Goal: Find specific page/section

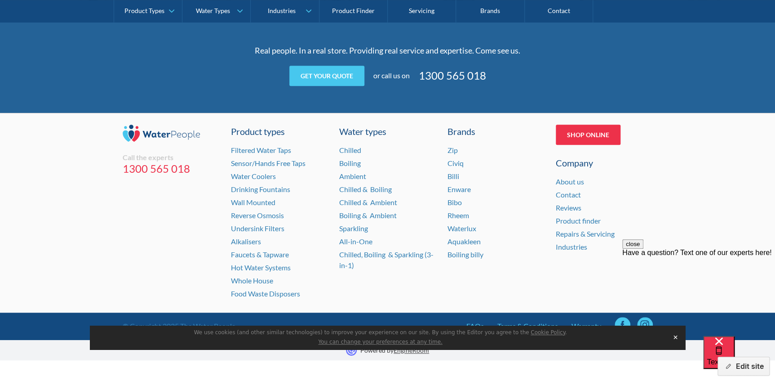
click at [674, 337] on button "✕" at bounding box center [675, 336] width 13 height 13
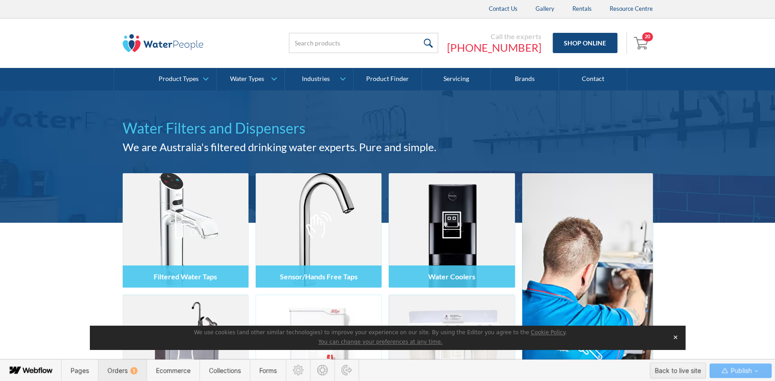
click at [128, 367] on span "Orders 1" at bounding box center [122, 370] width 30 height 8
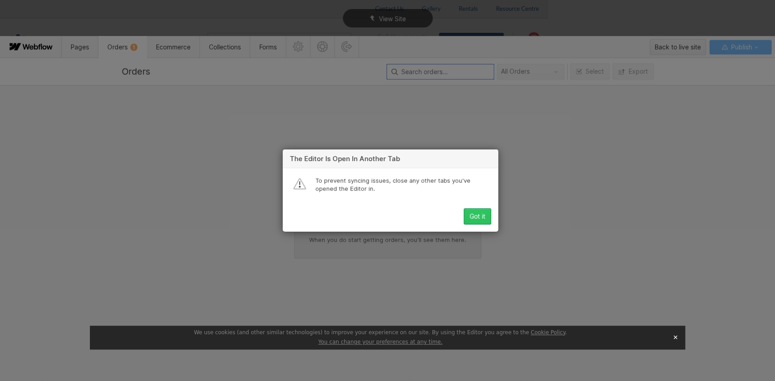
click at [478, 220] on button "Got it" at bounding box center [477, 216] width 27 height 16
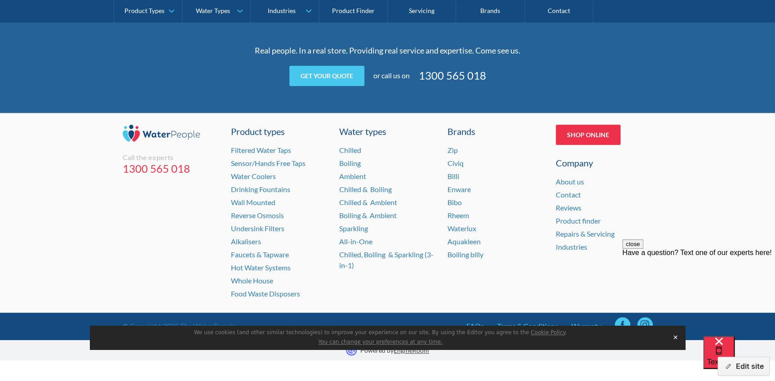
click at [671, 338] on button "✕" at bounding box center [675, 336] width 13 height 13
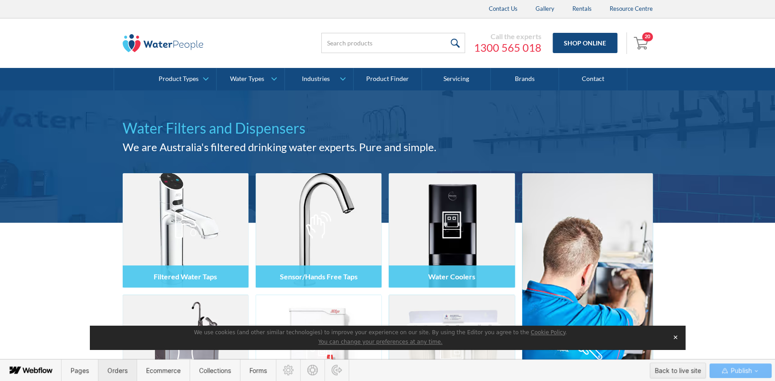
click at [113, 374] on span "Orders" at bounding box center [117, 370] width 39 height 22
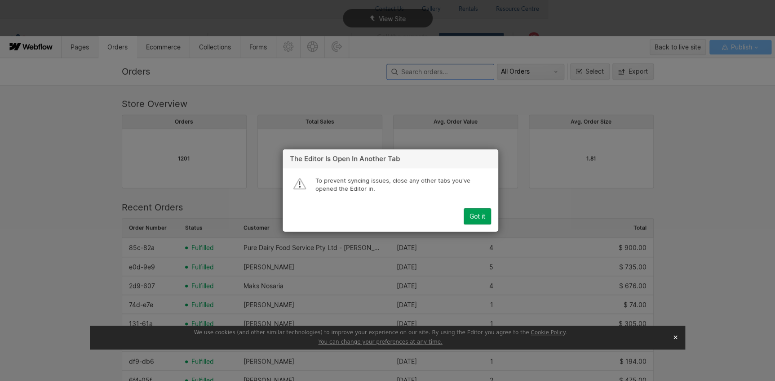
scroll to position [485, 526]
click at [480, 215] on div "Got it" at bounding box center [478, 216] width 16 height 7
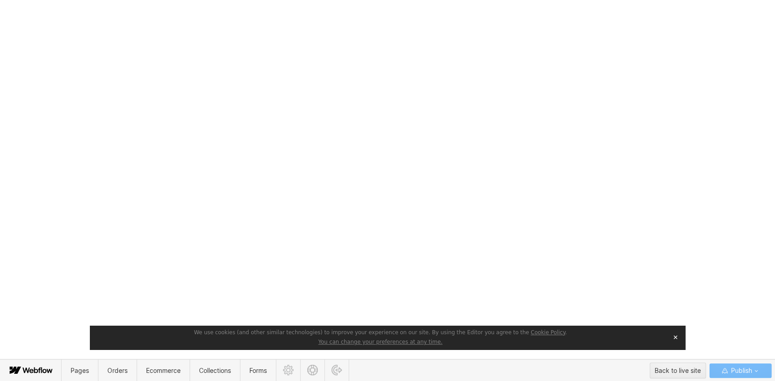
drag, startPoint x: 674, startPoint y: 341, endPoint x: 615, endPoint y: 336, distance: 58.7
click at [674, 341] on button "✕" at bounding box center [675, 336] width 13 height 13
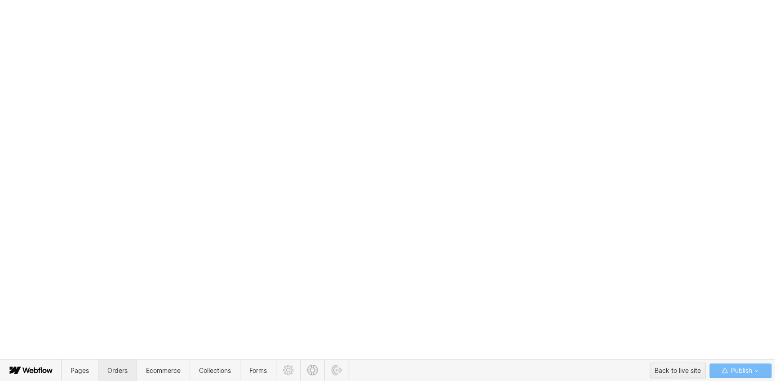
drag, startPoint x: 115, startPoint y: 366, endPoint x: 106, endPoint y: 378, distance: 14.7
click at [115, 366] on span "Orders" at bounding box center [117, 370] width 20 height 8
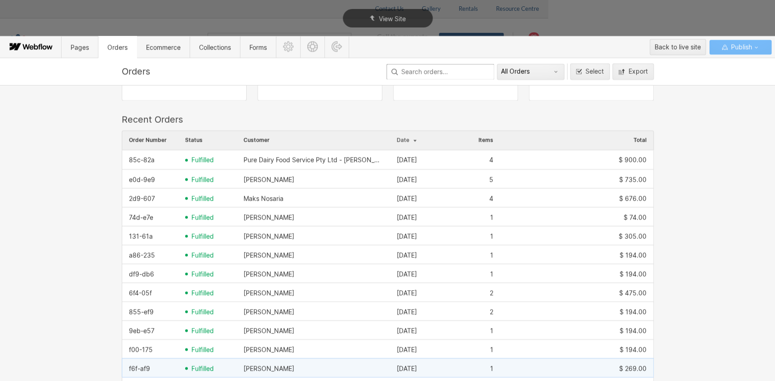
scroll to position [81, 0]
